Goal: Complete application form: Complete application form

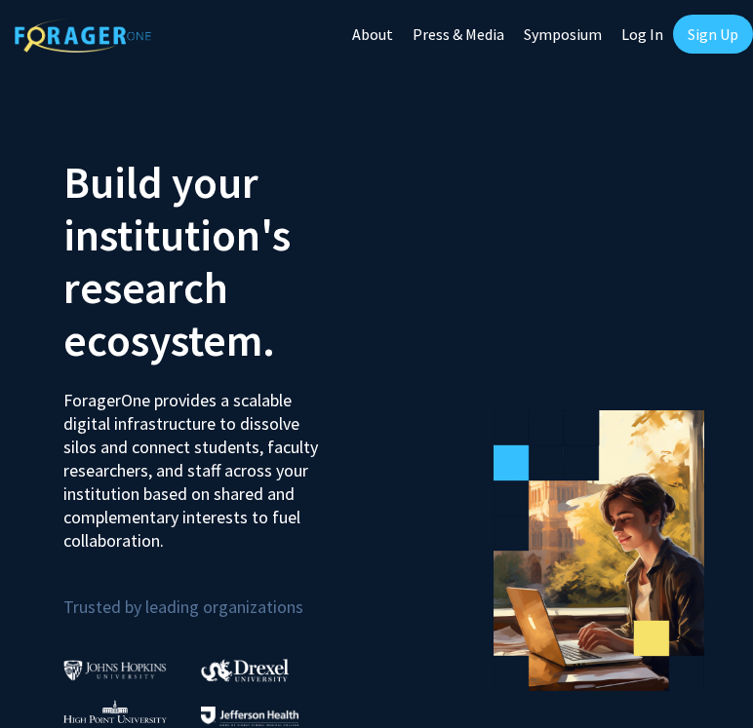
click at [647, 43] on link "Log In" at bounding box center [641, 34] width 61 height 68
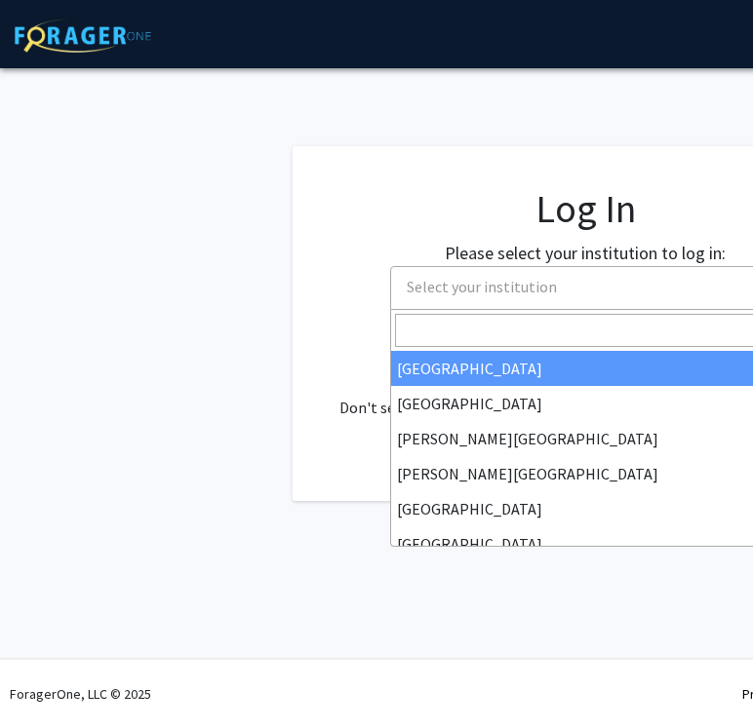
click at [657, 293] on span "Select your institution" at bounding box center [589, 287] width 380 height 40
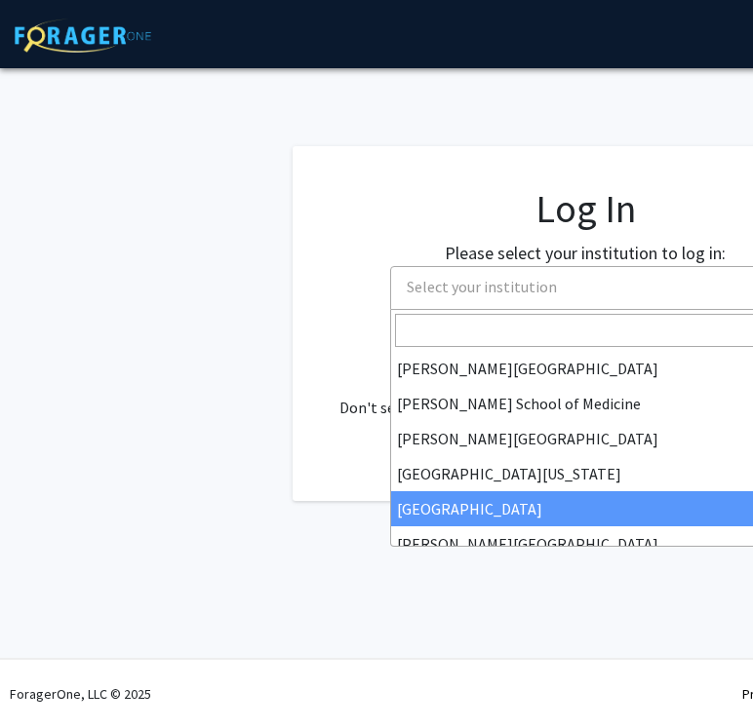
scroll to position [479, 0]
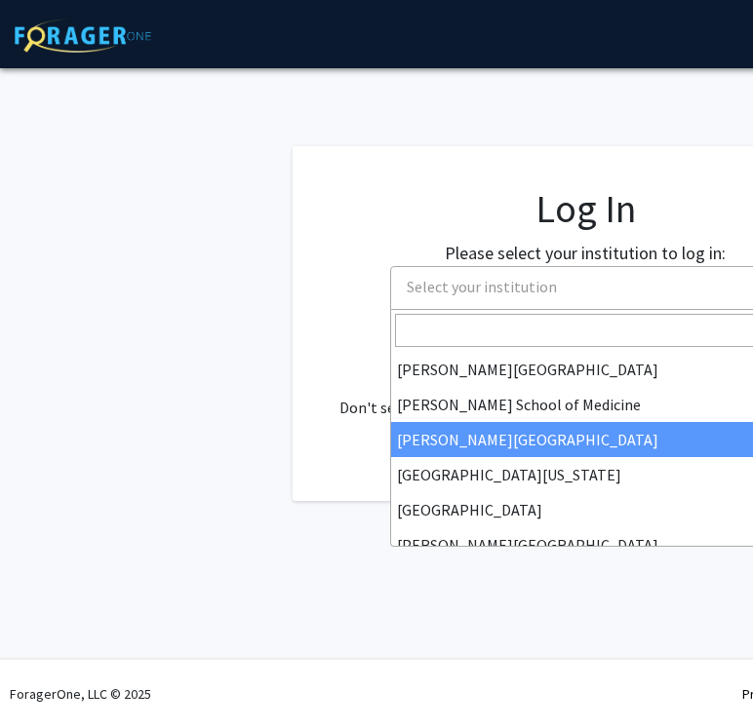
select select "20"
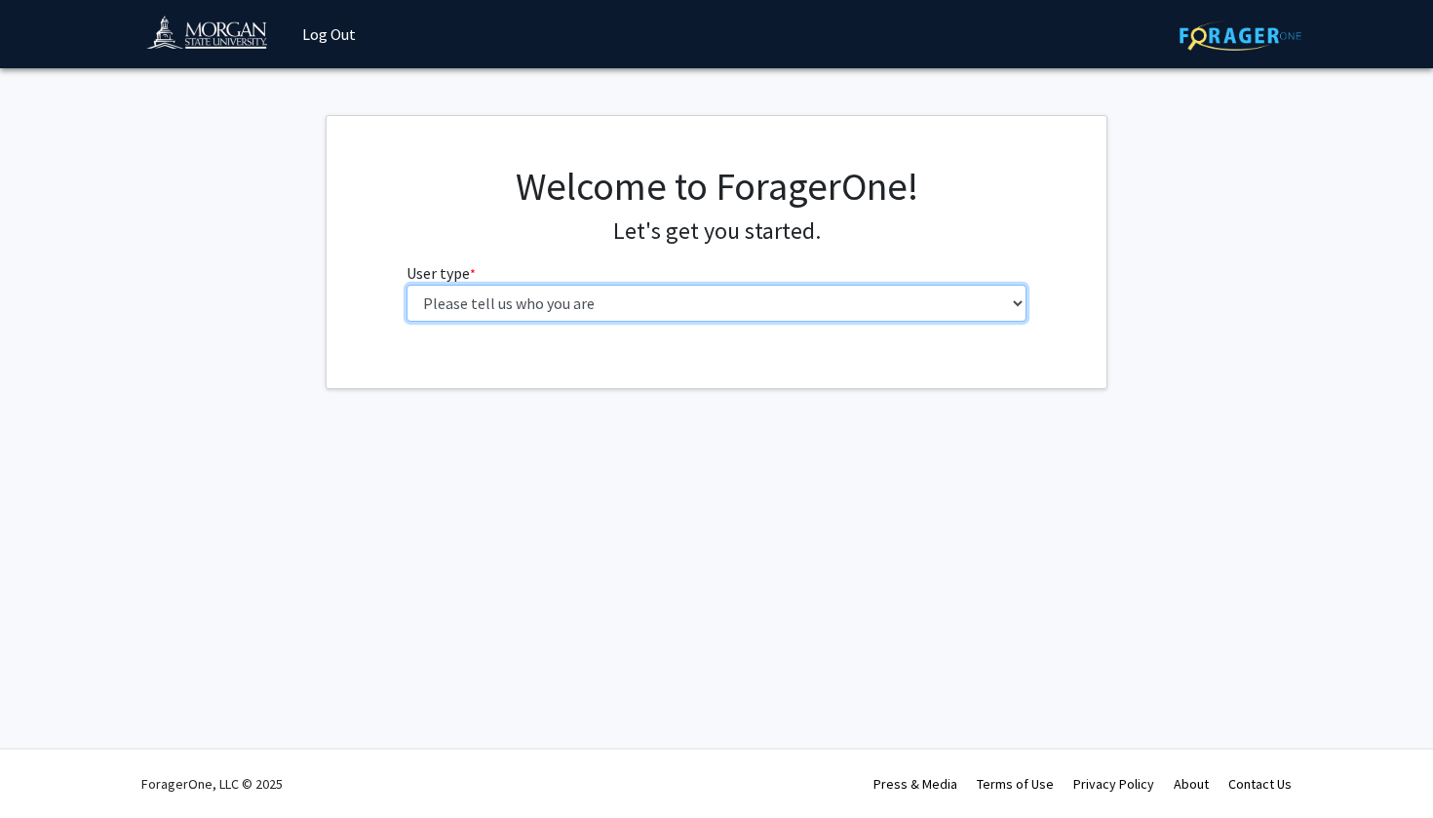
select select "1: undergrad"
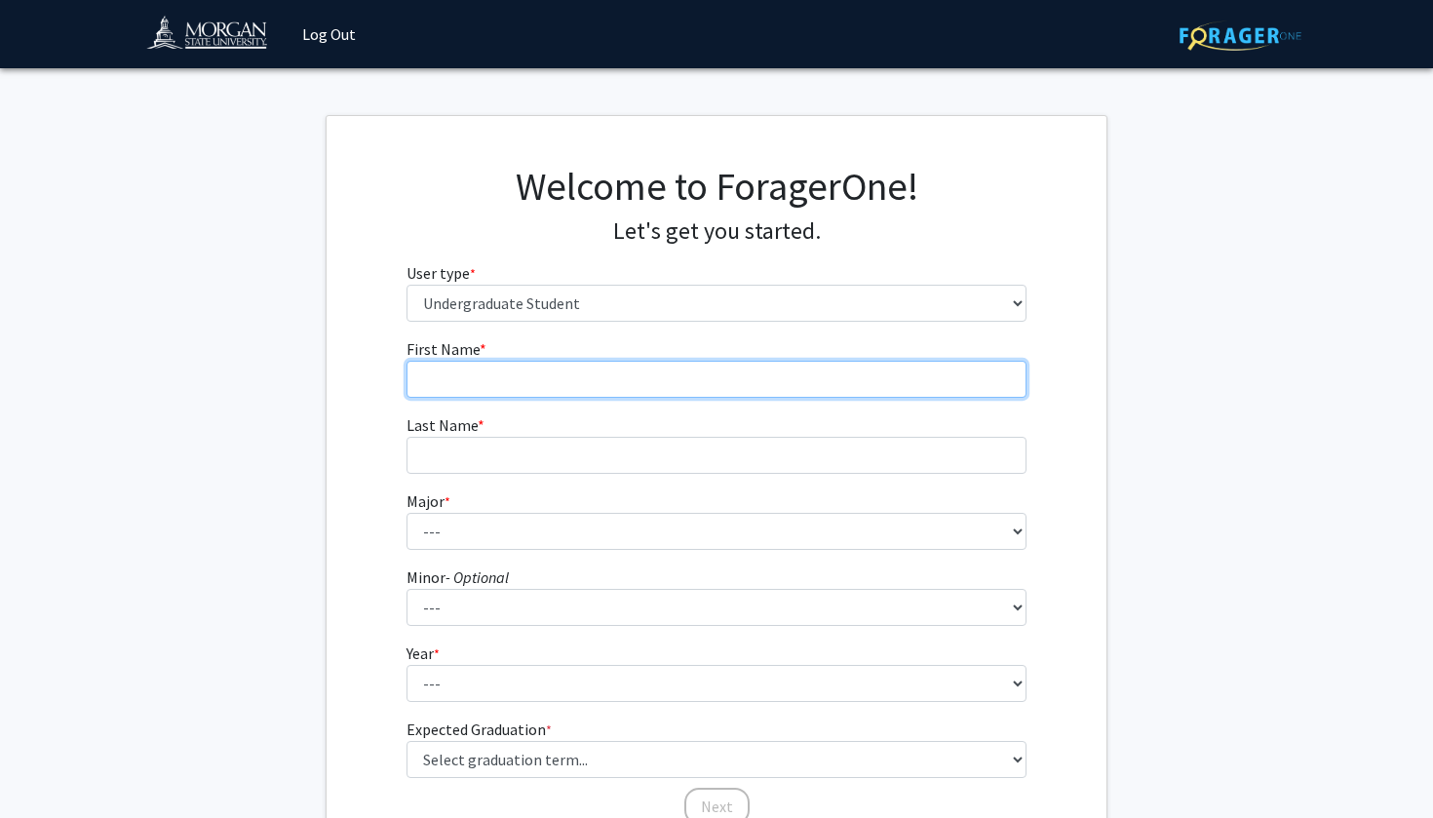
click at [621, 376] on input "First Name * required" at bounding box center [717, 379] width 621 height 37
type input "Aleto"
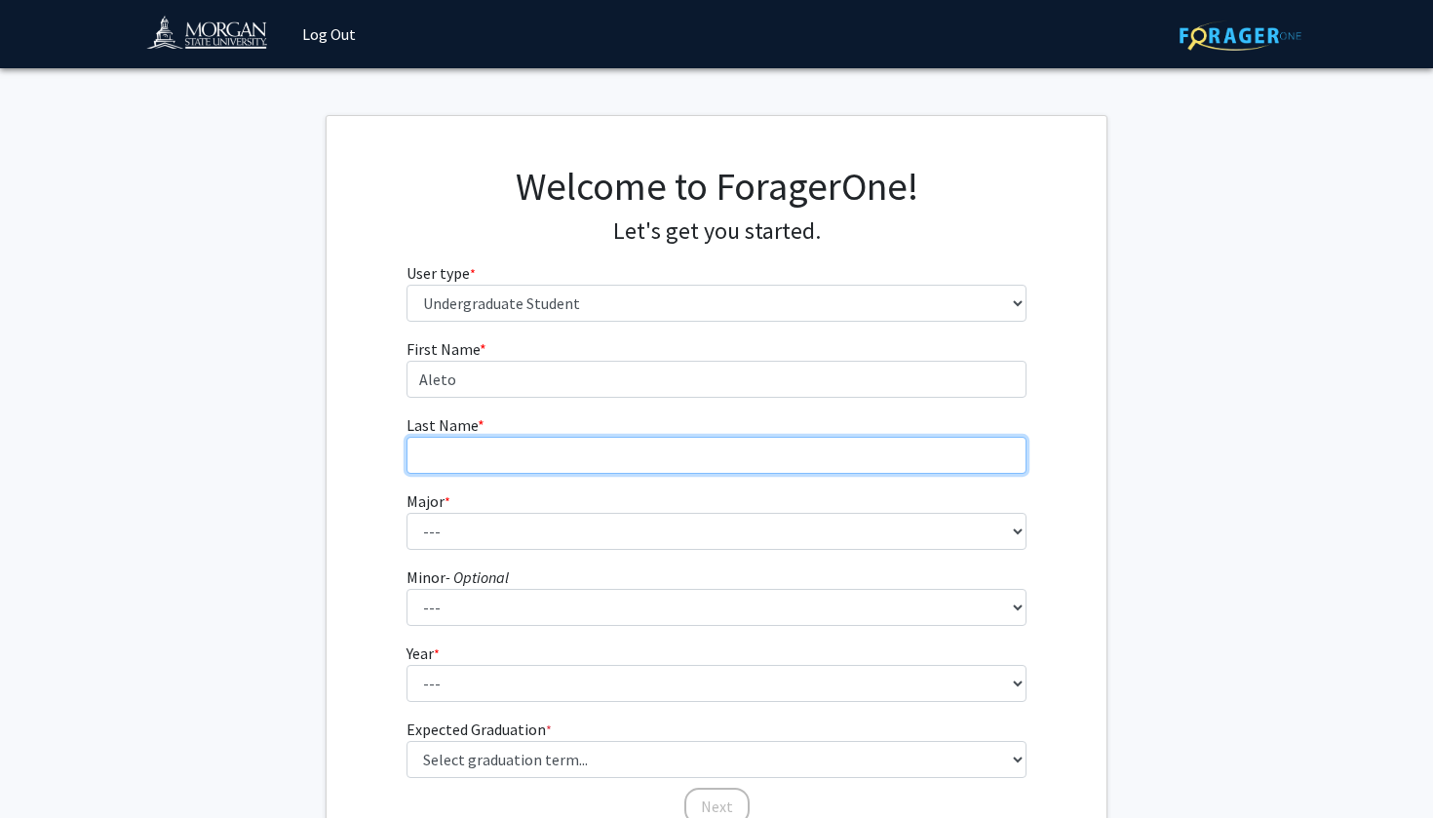
click at [590, 456] on input "Last Name * required" at bounding box center [717, 455] width 621 height 37
type input "[PERSON_NAME]"
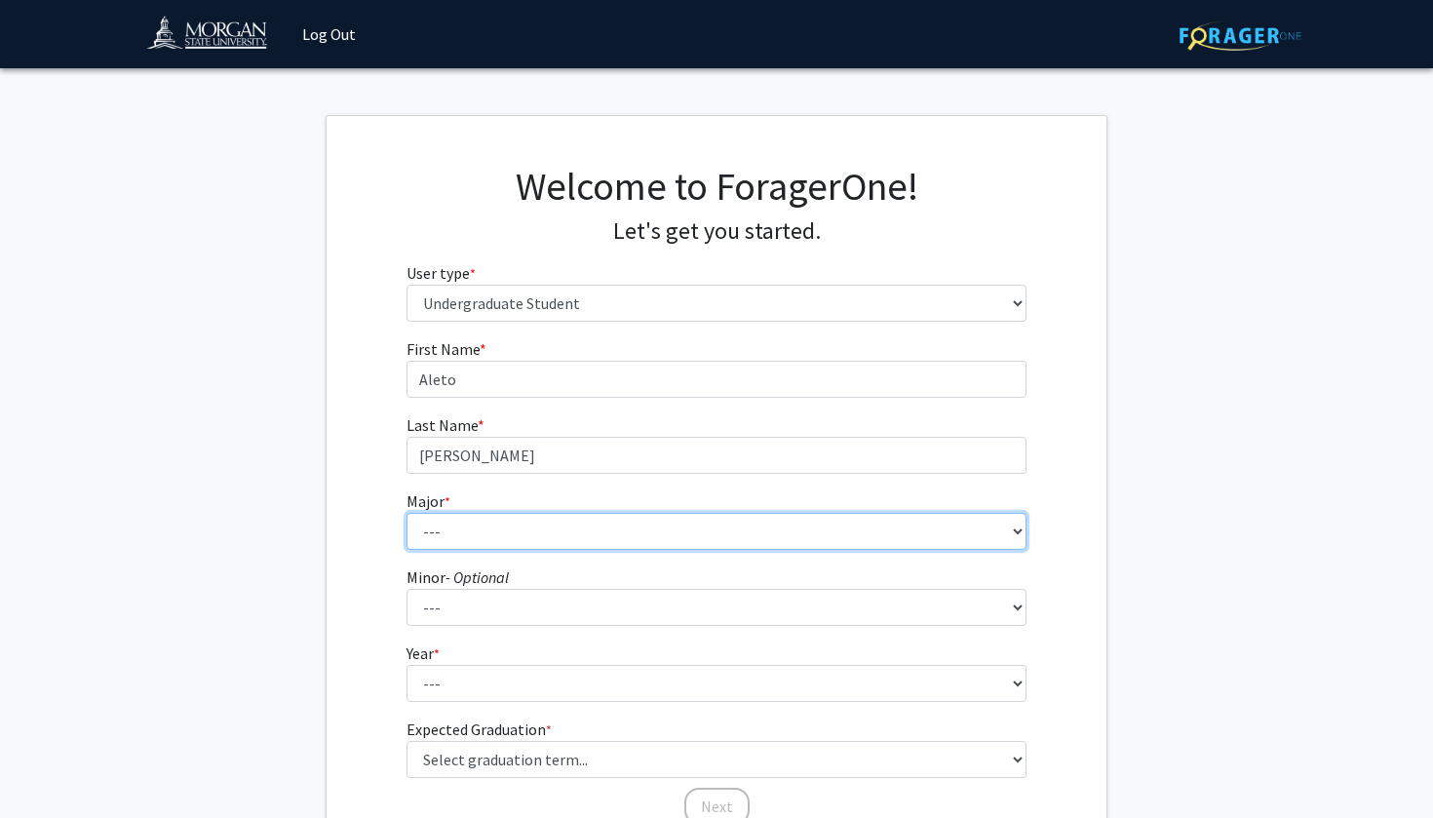
select select "15: 1606"
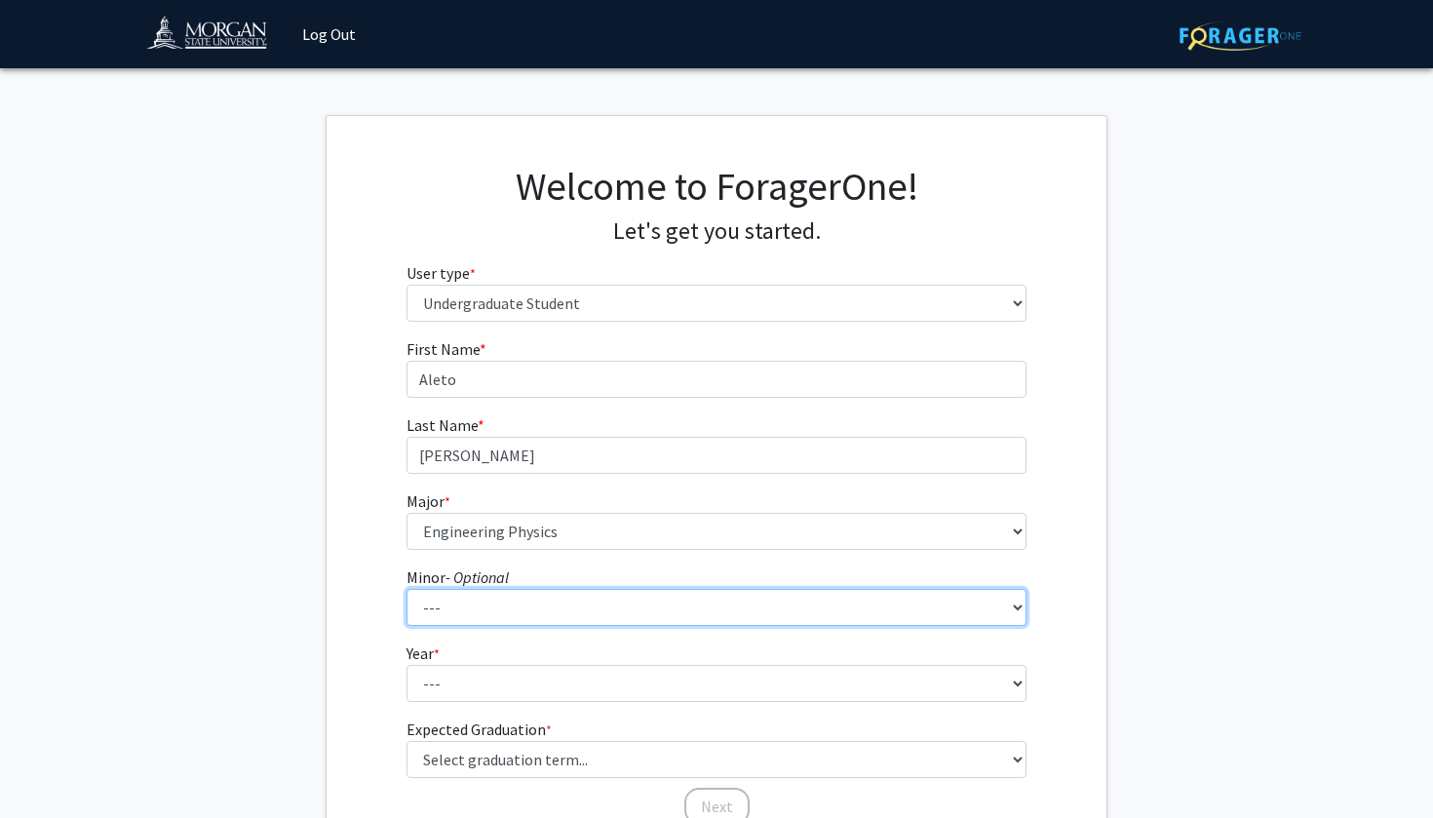
scroll to position [65, 0]
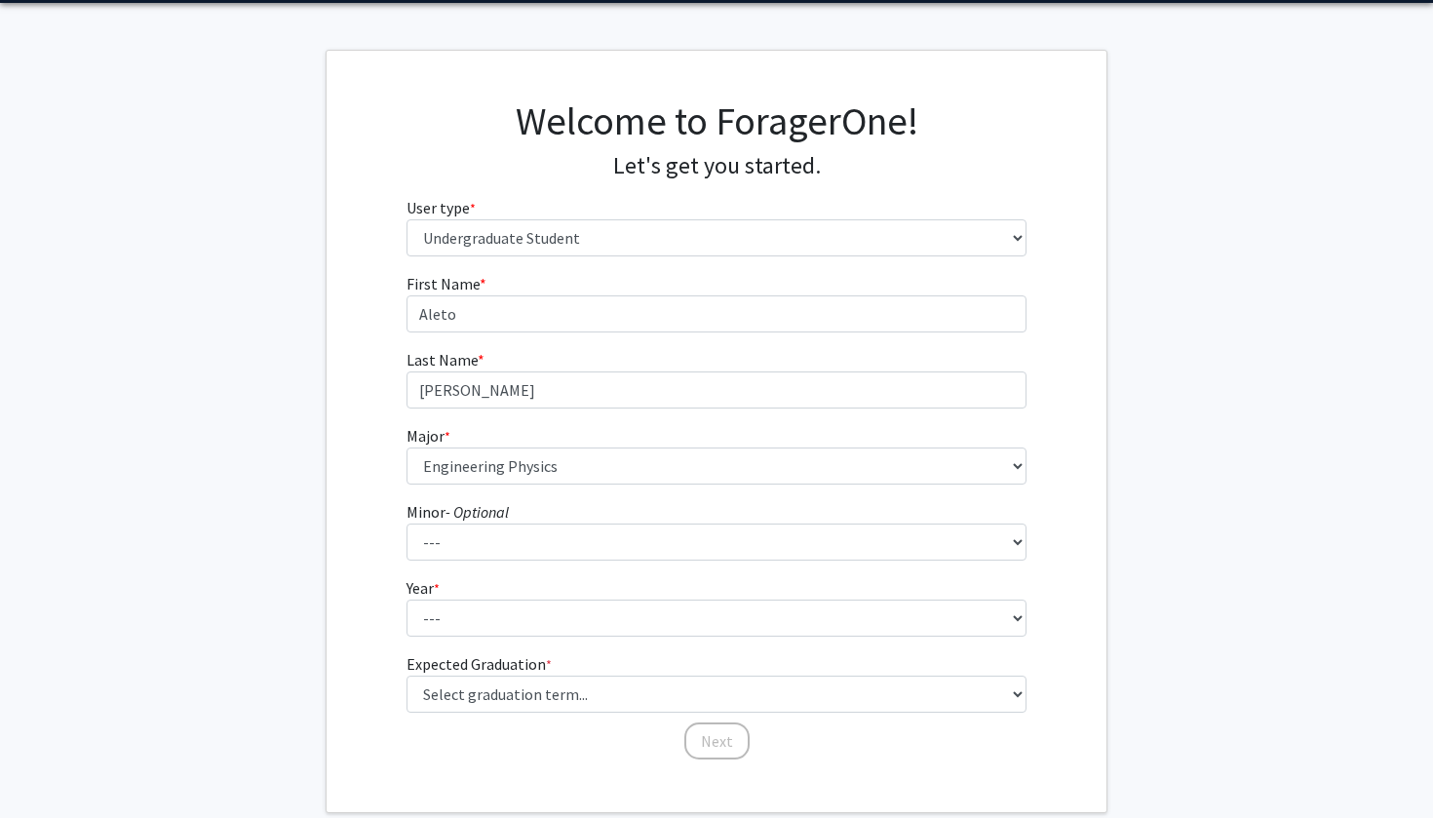
click at [486, 638] on form "First Name * required [PERSON_NAME] Last Name * required [PERSON_NAME] * requir…" at bounding box center [717, 507] width 621 height 470
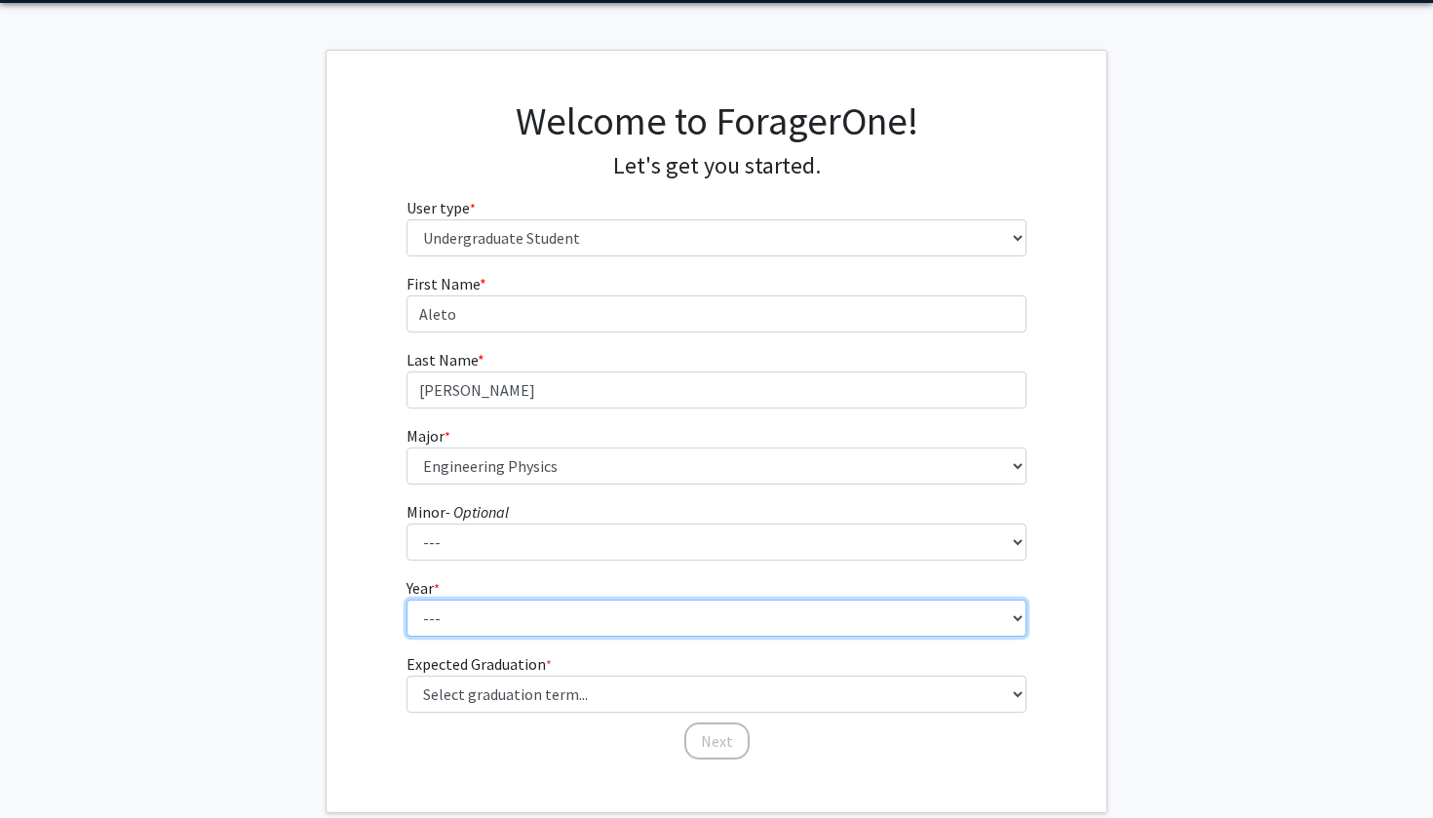
select select "2: sophomore"
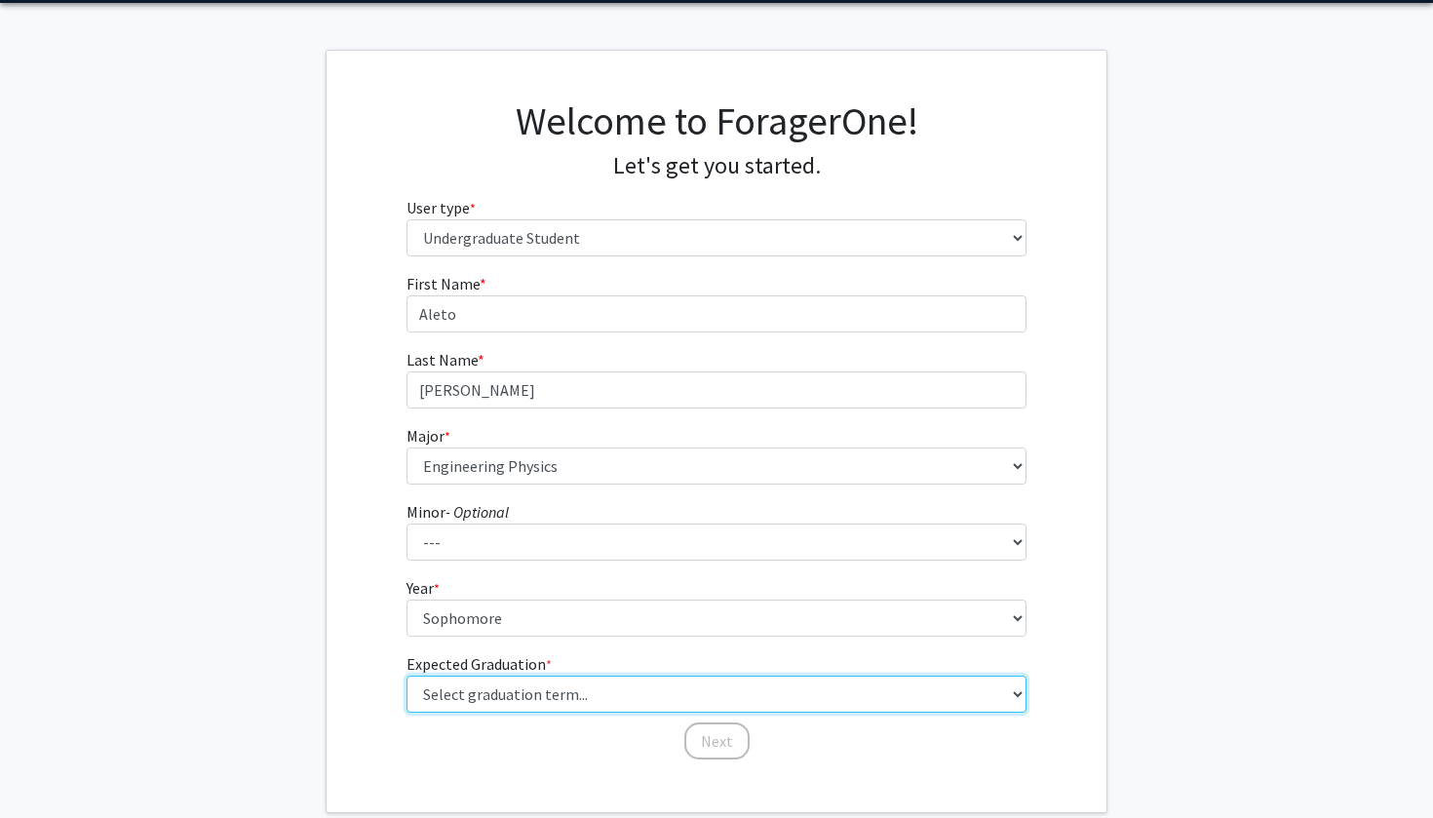
select select "15: fall_2028"
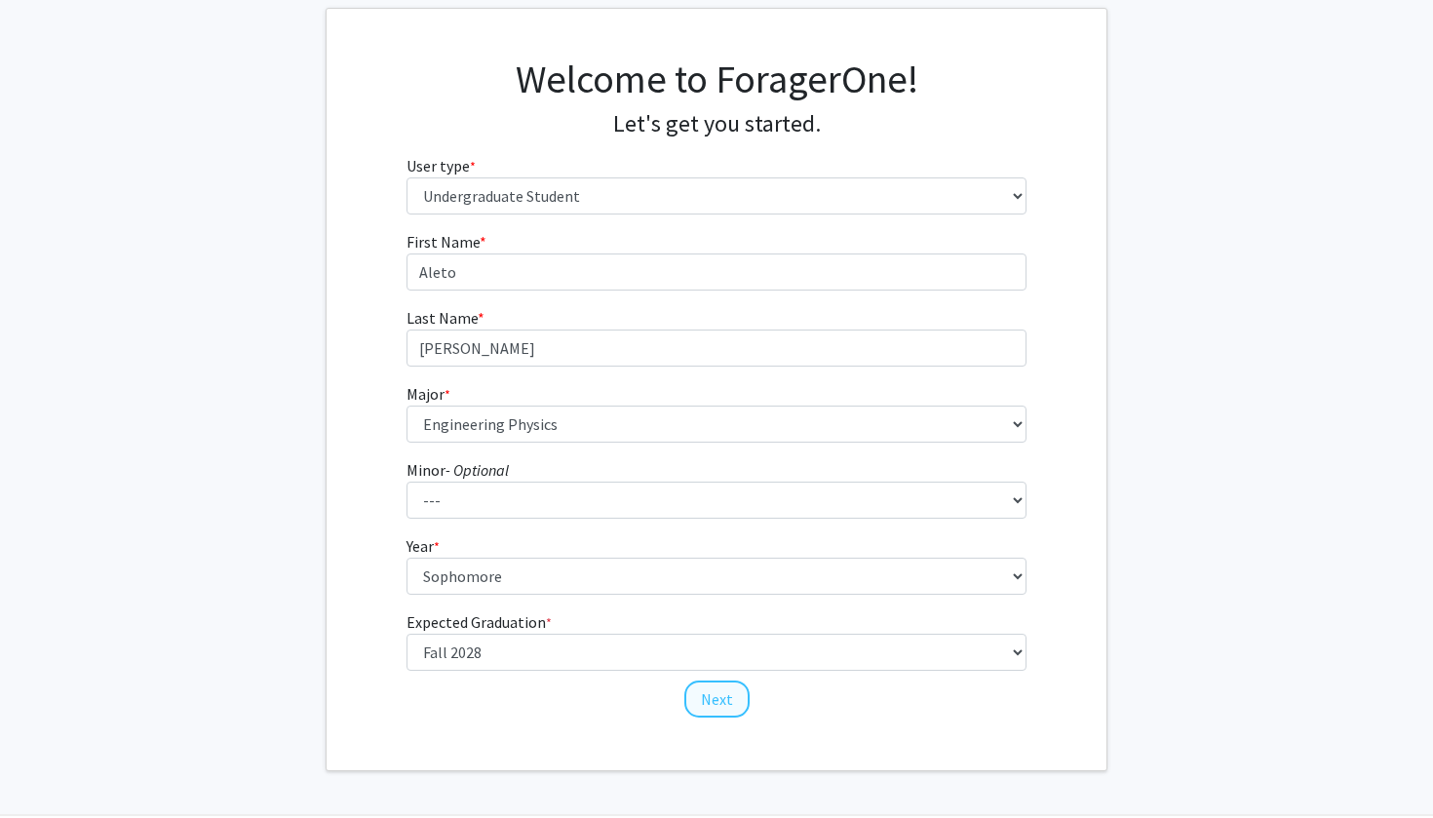
click at [728, 696] on button "Next" at bounding box center [716, 698] width 65 height 37
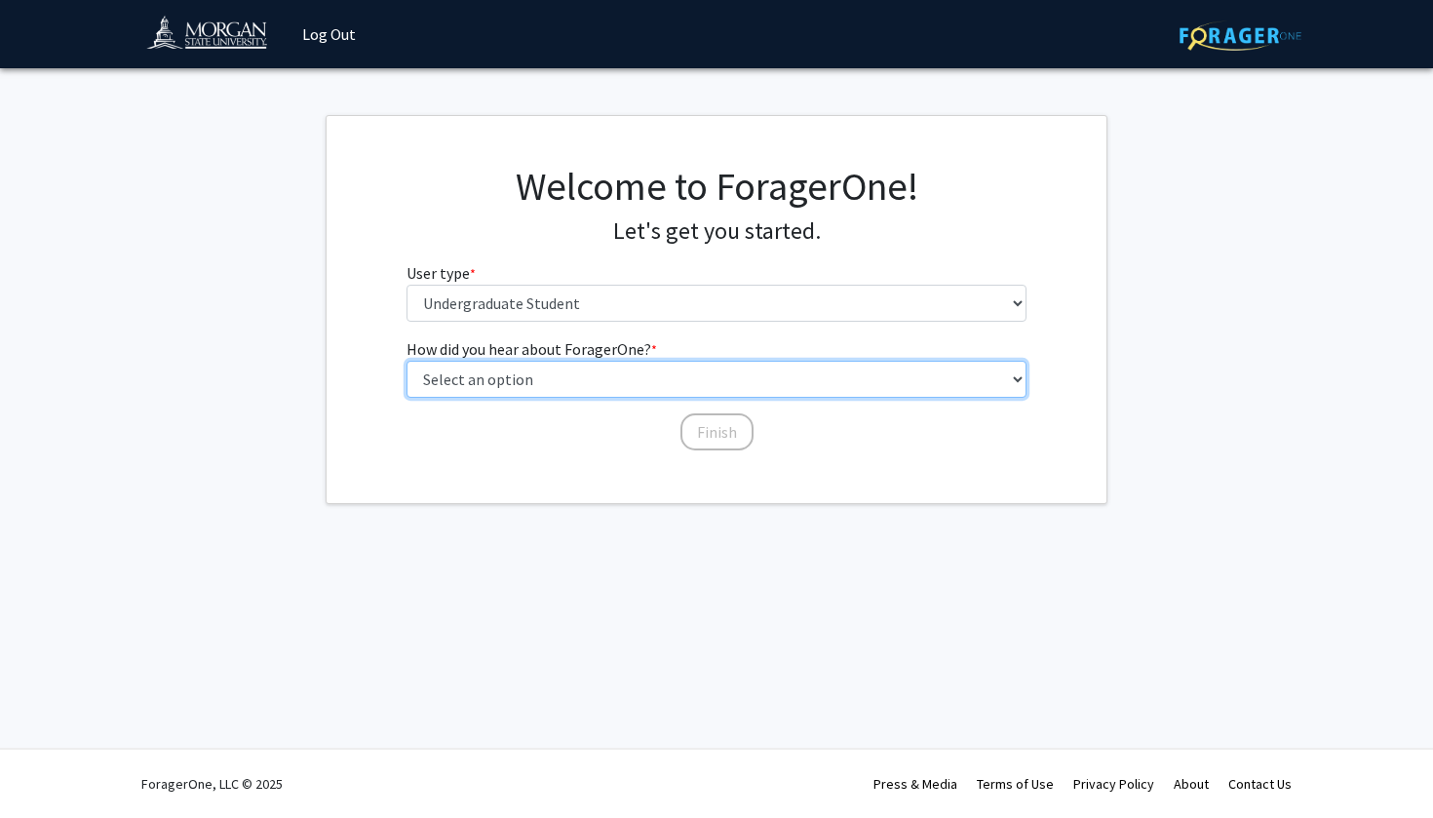
select select "2: faculty_recommendation"
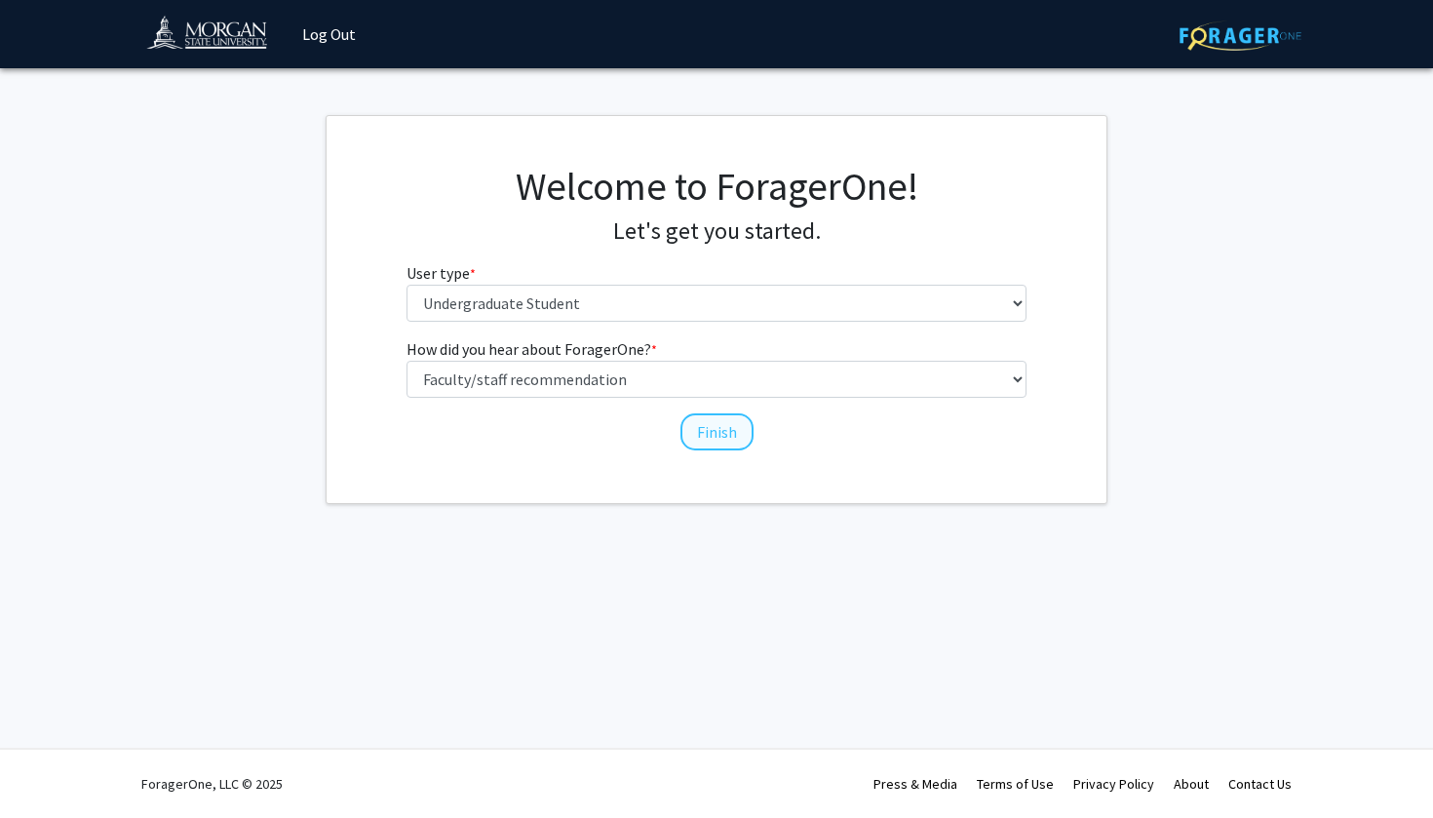
click at [715, 445] on button "Finish" at bounding box center [716, 431] width 73 height 37
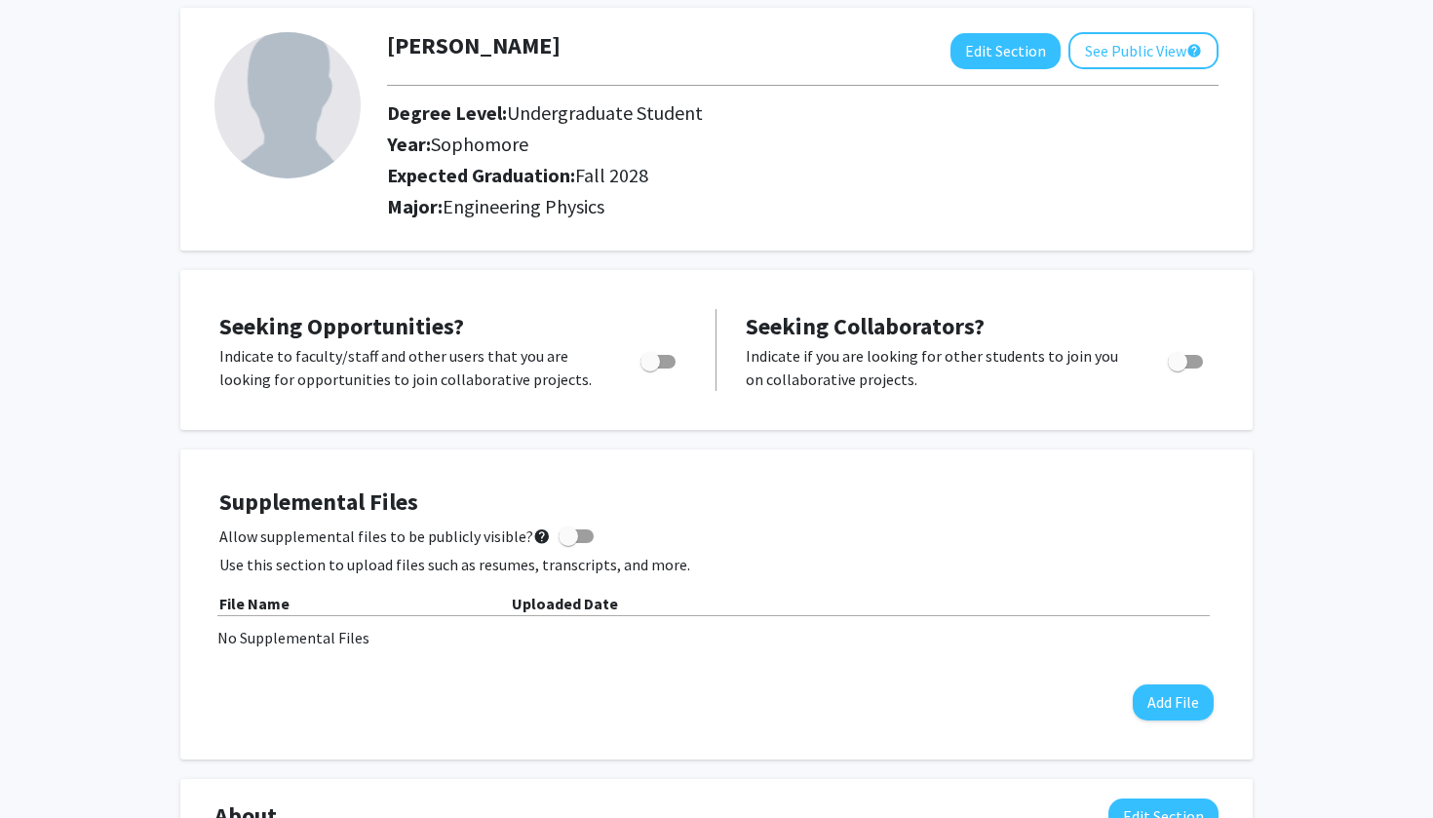
scroll to position [137, 0]
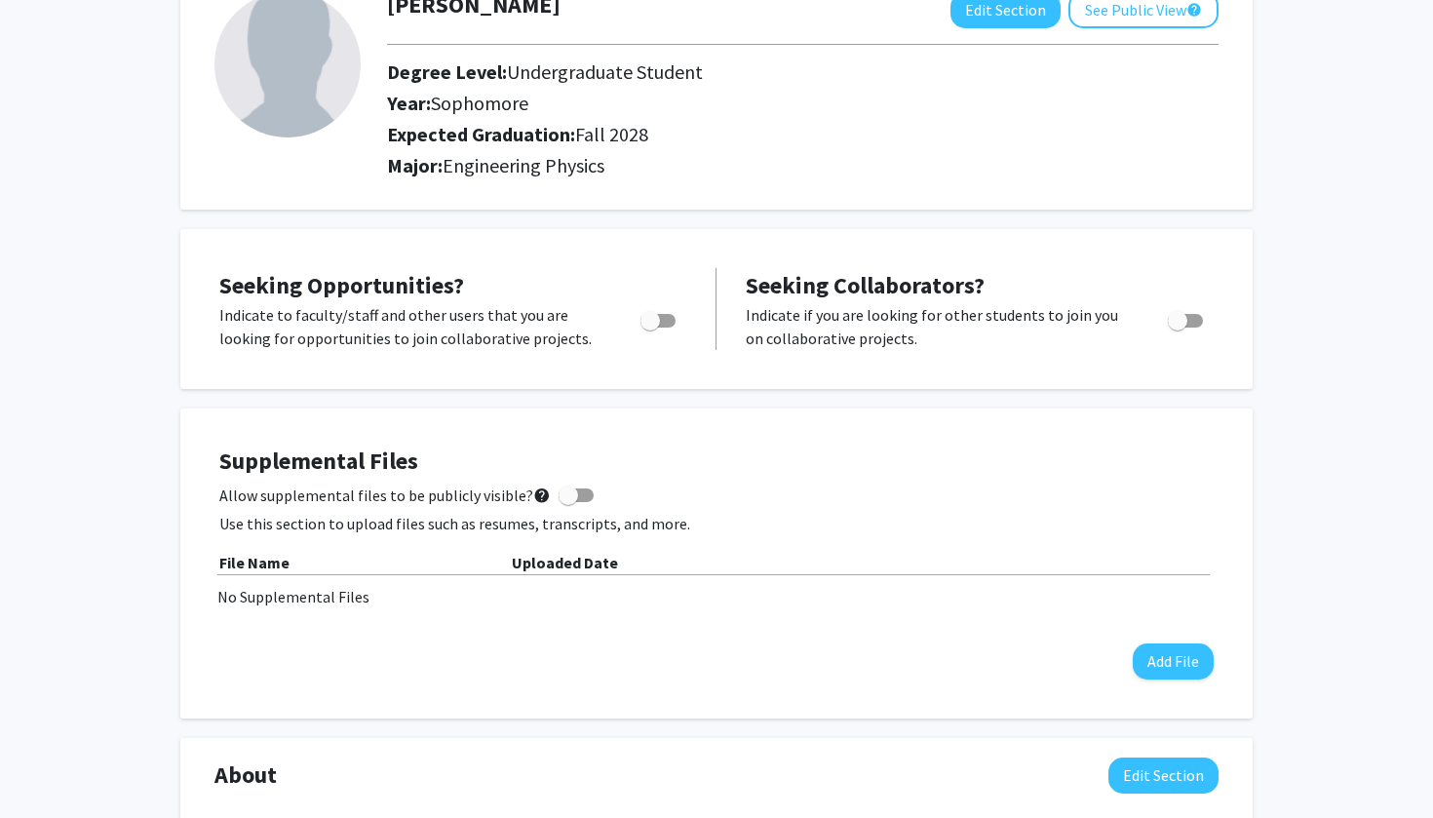
click at [273, 564] on b "File Name" at bounding box center [254, 562] width 70 height 19
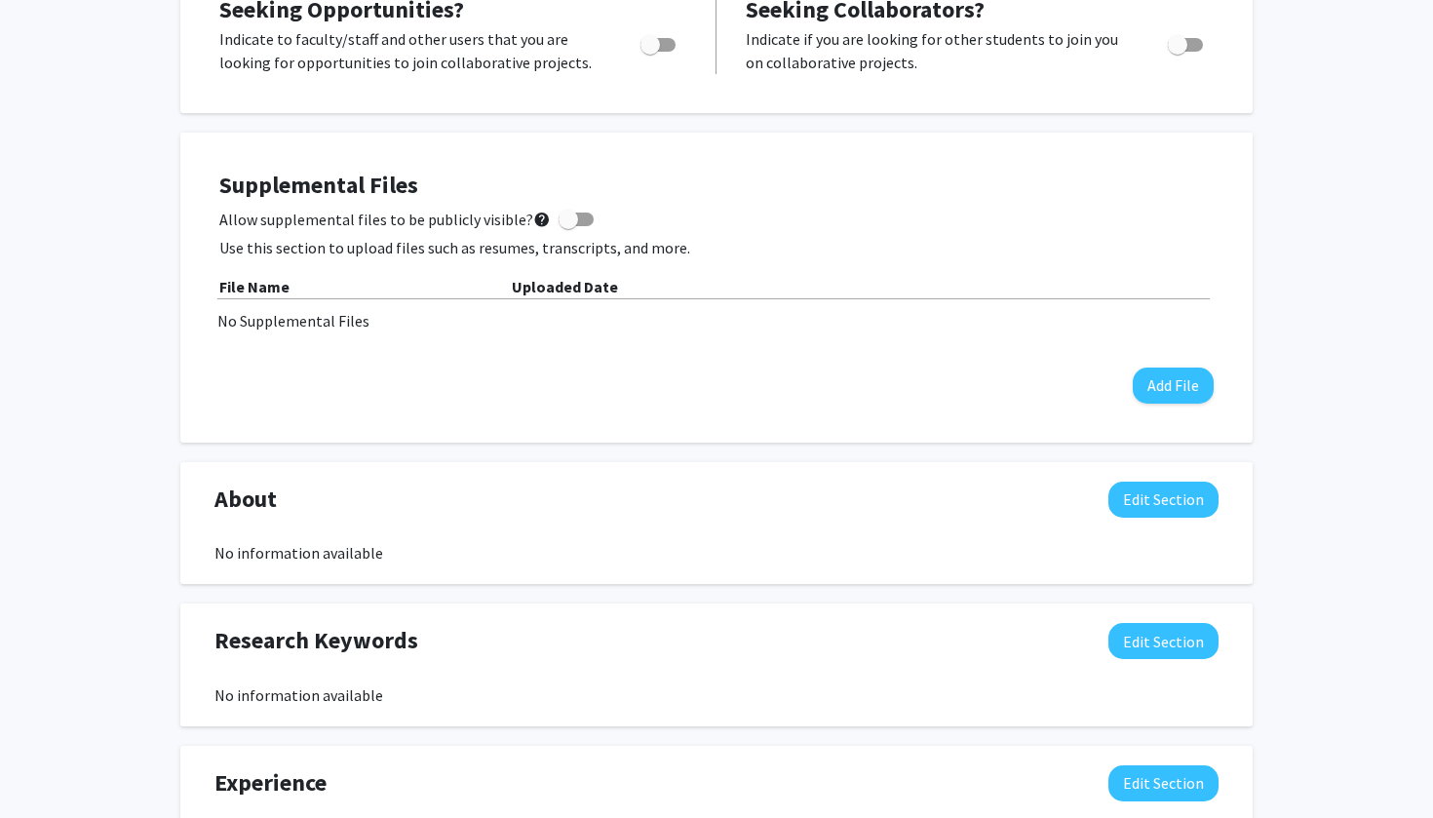
scroll to position [452, 0]
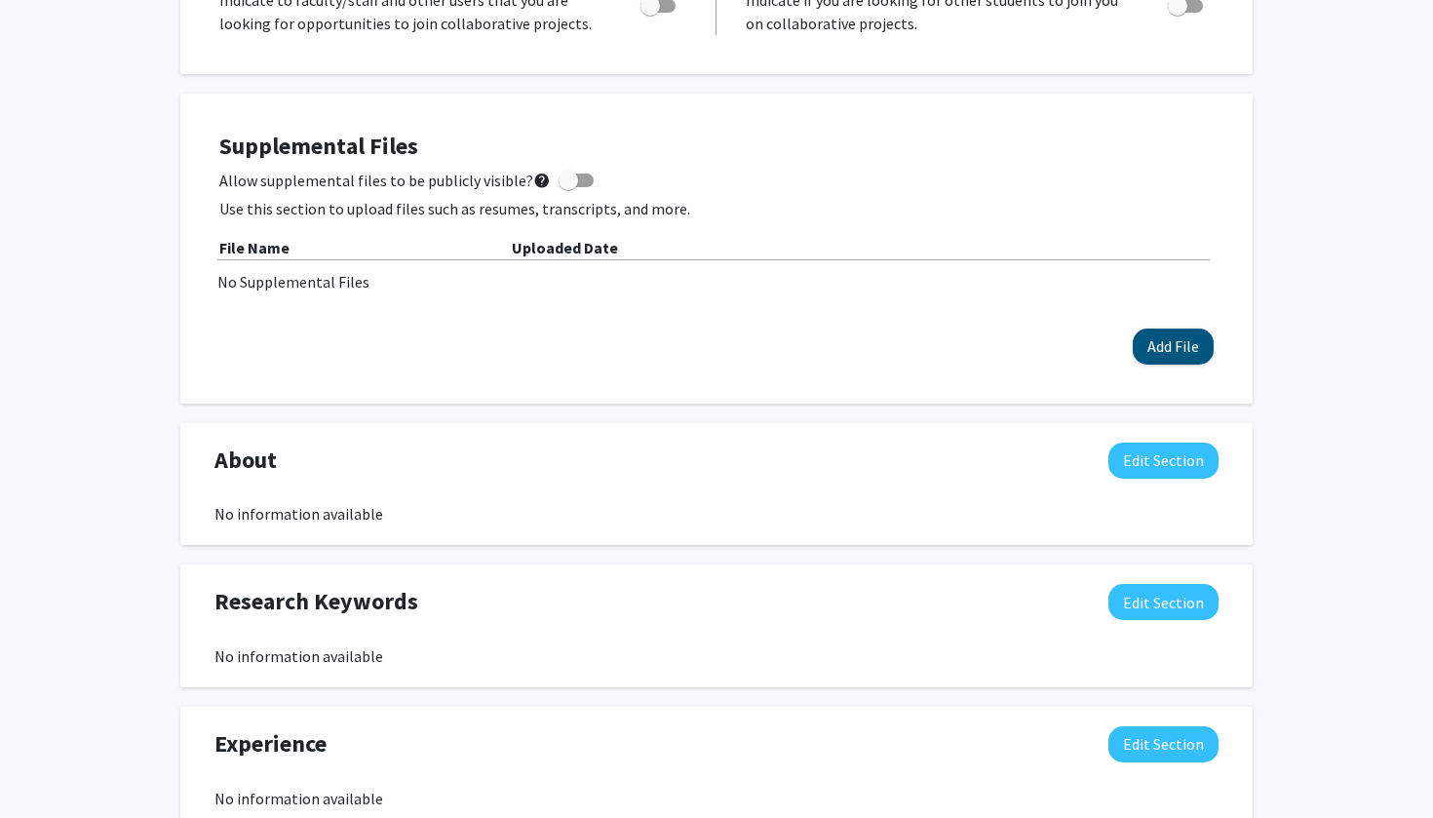
click at [752, 342] on button "Add File" at bounding box center [1173, 347] width 81 height 36
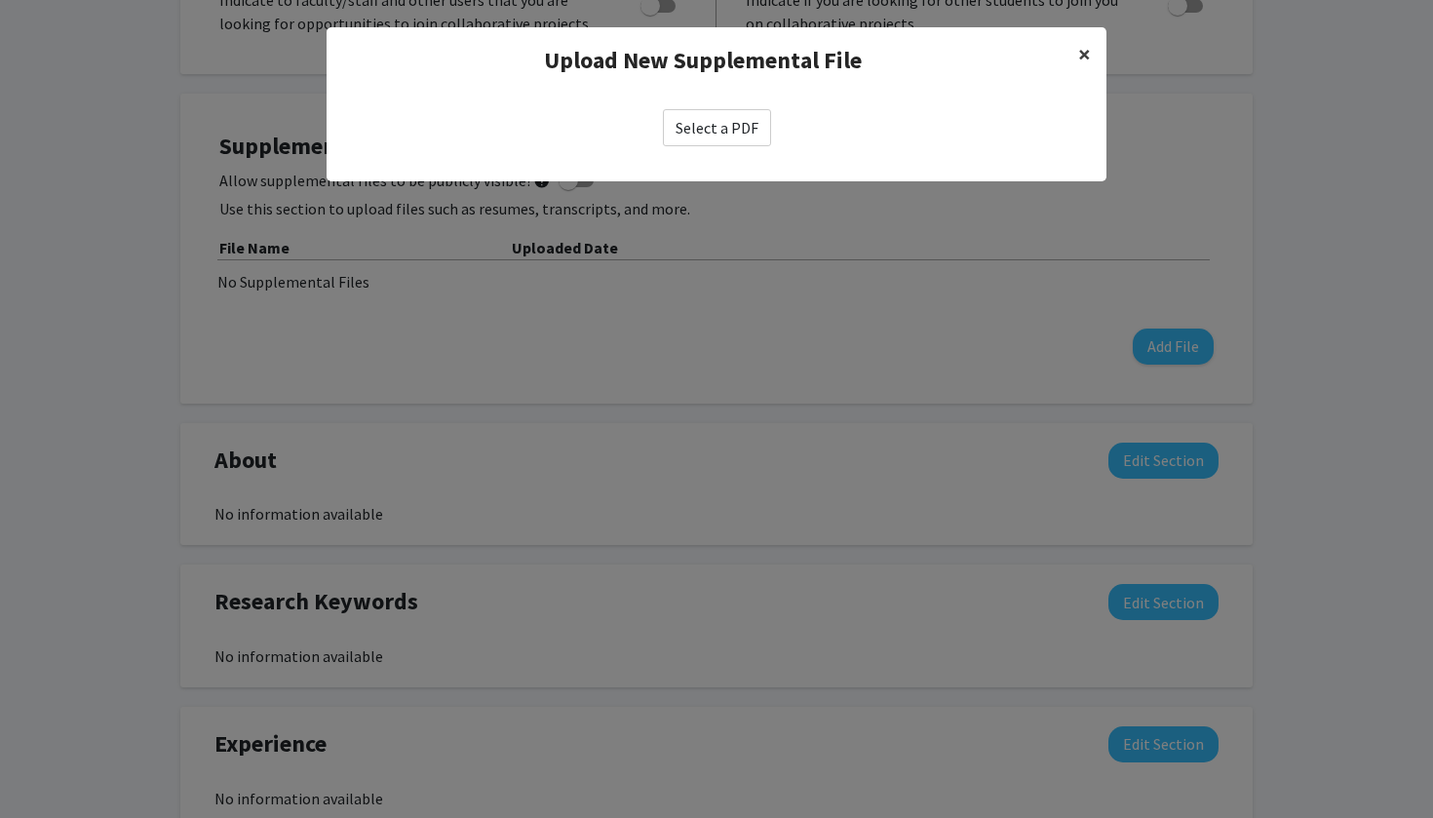
click at [752, 57] on button "×" at bounding box center [1085, 54] width 44 height 55
